Goal: Use online tool/utility: Utilize a website feature to perform a specific function

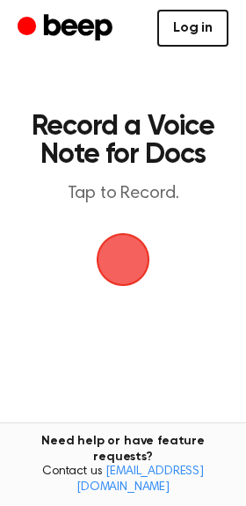
click at [177, 33] on link "Log in" at bounding box center [192, 28] width 71 height 37
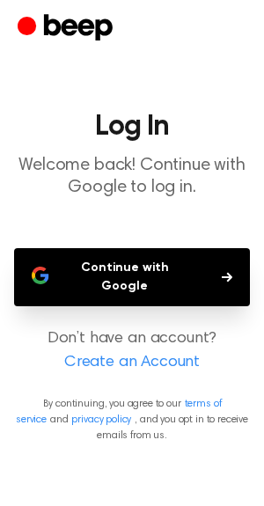
click at [147, 261] on button "Continue with Google" at bounding box center [132, 277] width 236 height 58
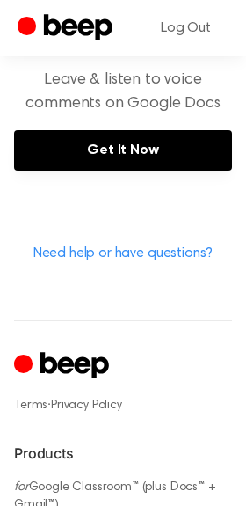
scroll to position [821, 0]
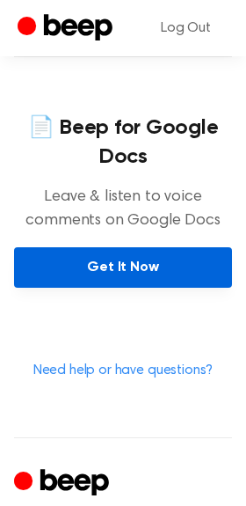
click at [155, 270] on link "Get It Now" at bounding box center [123, 267] width 218 height 40
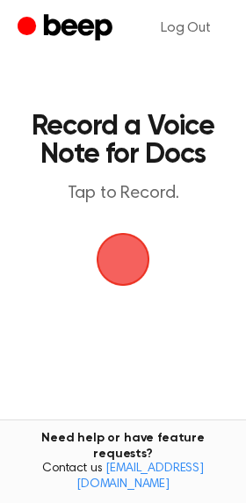
click at [121, 271] on span "button" at bounding box center [123, 259] width 99 height 99
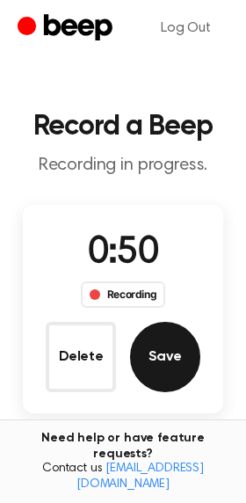
click at [179, 349] on button "Save" at bounding box center [165, 357] width 70 height 70
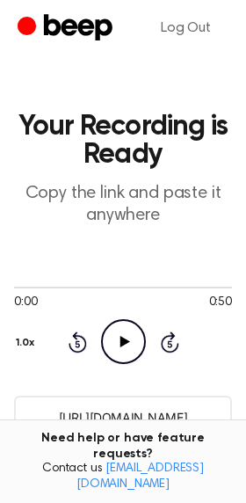
click at [116, 331] on icon "Play Audio" at bounding box center [123, 341] width 45 height 45
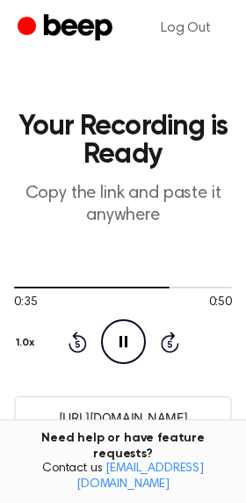
click at [118, 344] on icon "Pause Audio" at bounding box center [123, 341] width 45 height 45
